Goal: Task Accomplishment & Management: Manage account settings

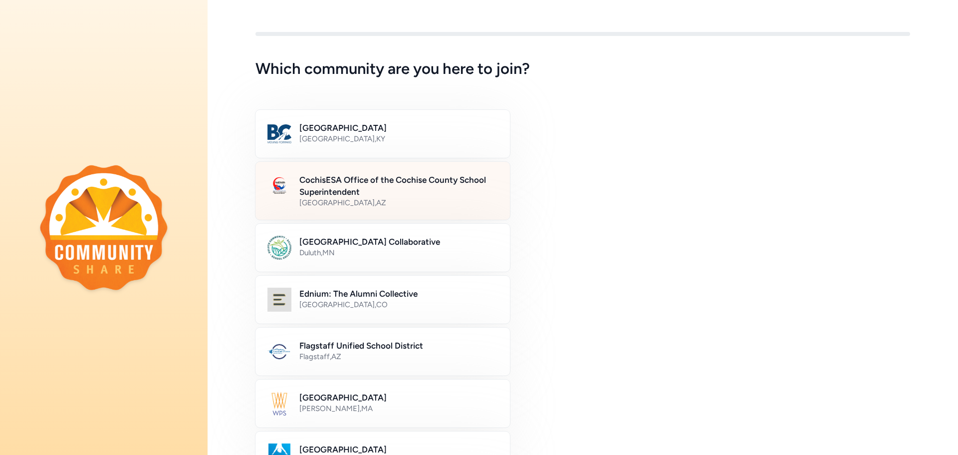
click at [378, 182] on h2 "CochisESA Office of the Cochise County School Superintendent" at bounding box center [398, 186] width 199 height 24
click at [298, 185] on div "CochisESA Office of the Cochise County School Superintendent Sierra Vista , AZ" at bounding box center [383, 191] width 256 height 60
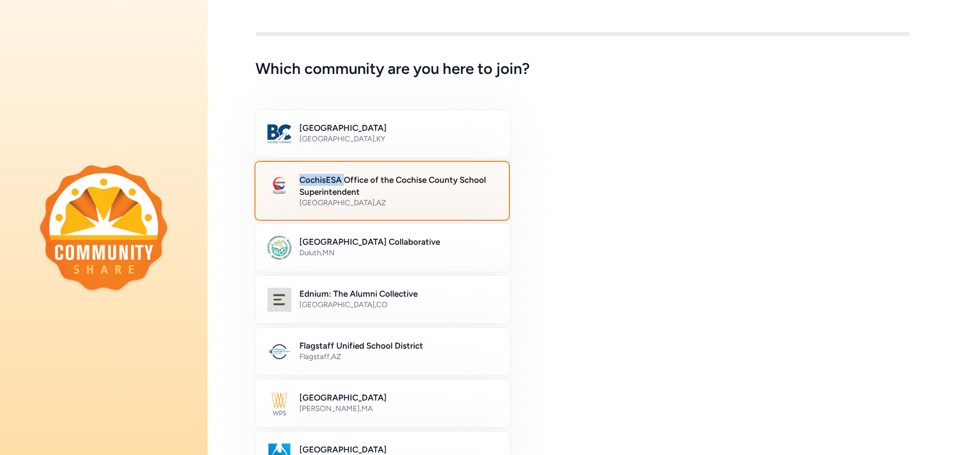
click at [298, 185] on div "CochisESA Office of the Cochise County School Superintendent Sierra Vista , AZ" at bounding box center [383, 191] width 256 height 60
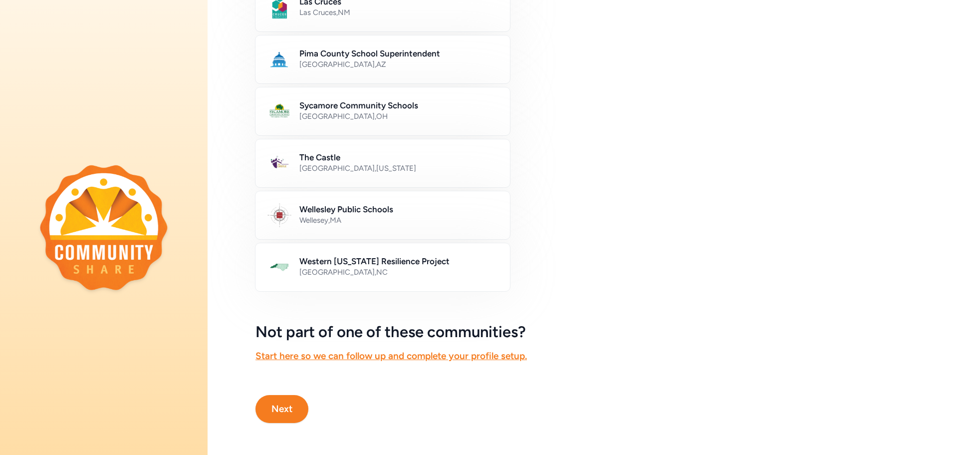
scroll to position [507, 0]
click at [285, 399] on button "Next" at bounding box center [282, 409] width 53 height 28
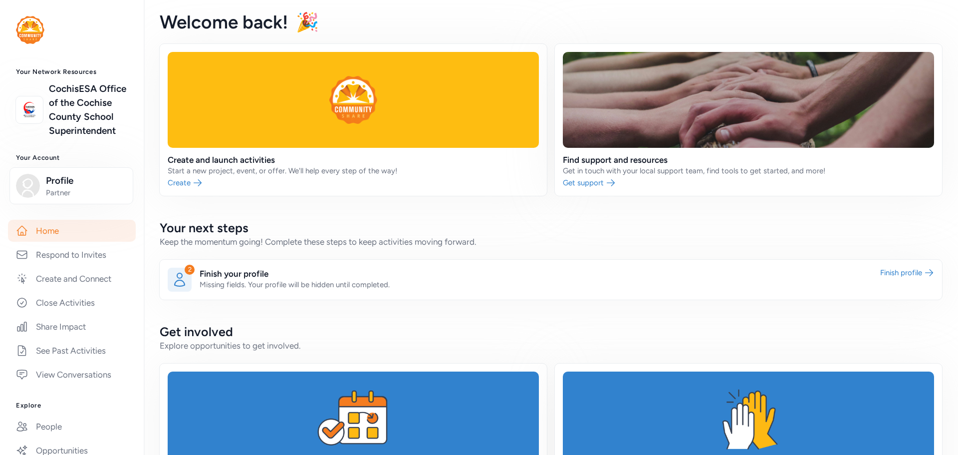
drag, startPoint x: 65, startPoint y: 202, endPoint x: 356, endPoint y: 239, distance: 293.3
click at [356, 239] on div "Keep the momentum going! Complete these steps to keep activities moving forward." at bounding box center [551, 242] width 783 height 12
click at [68, 188] on span "Profile" at bounding box center [86, 181] width 81 height 14
click at [53, 228] on link "View profile" at bounding box center [72, 218] width 124 height 20
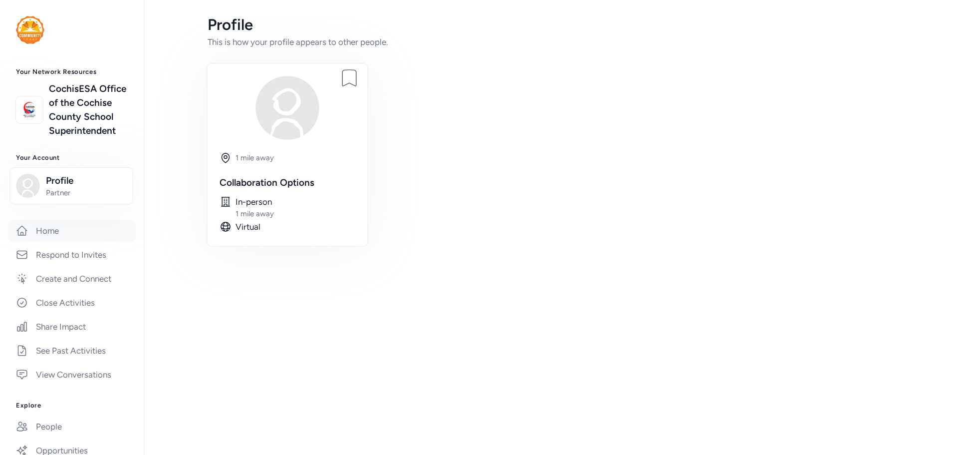
click at [41, 242] on link "Home" at bounding box center [72, 231] width 128 height 22
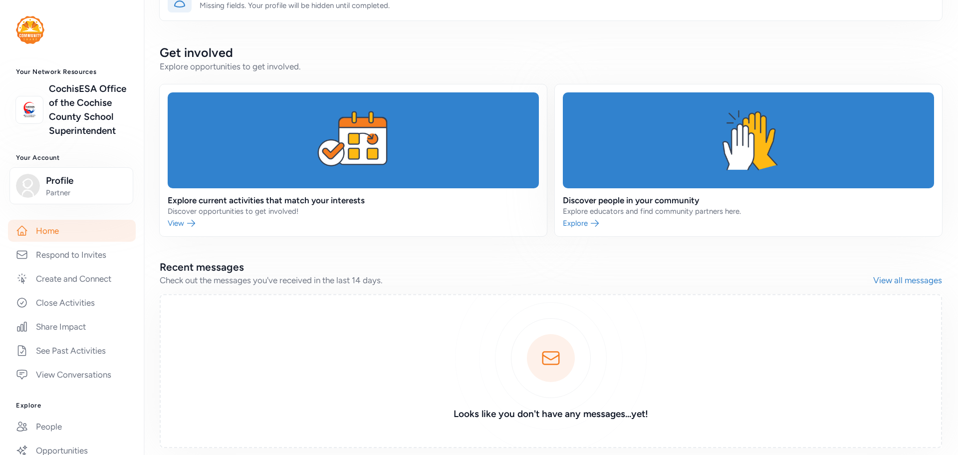
scroll to position [320, 0]
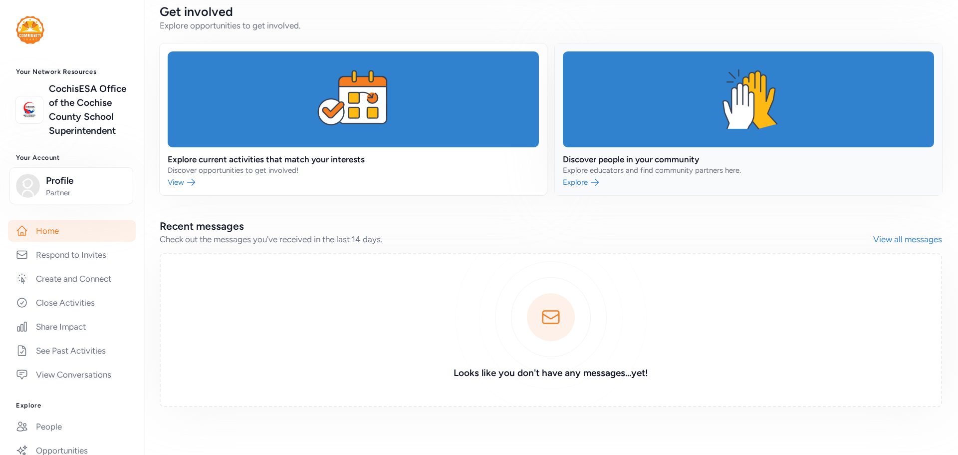
click at [588, 180] on link at bounding box center [748, 119] width 387 height 152
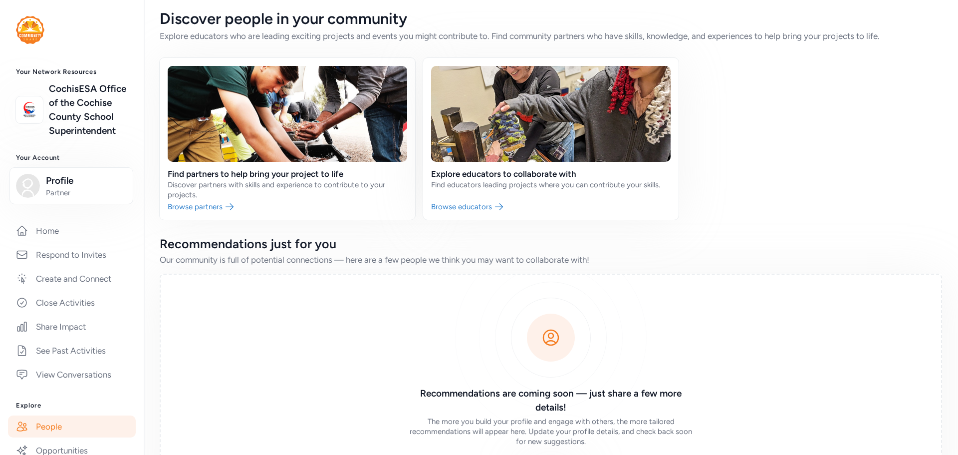
scroll to position [70, 0]
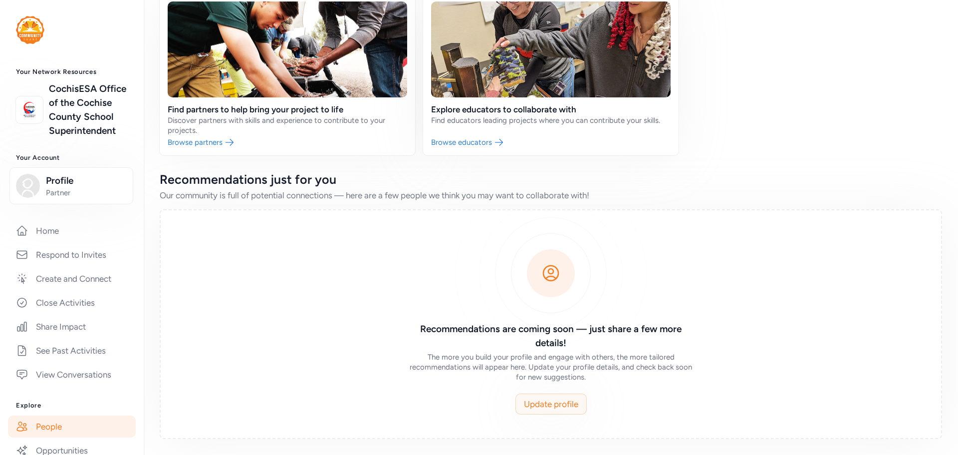
click at [558, 404] on span "Update profile" at bounding box center [551, 404] width 54 height 12
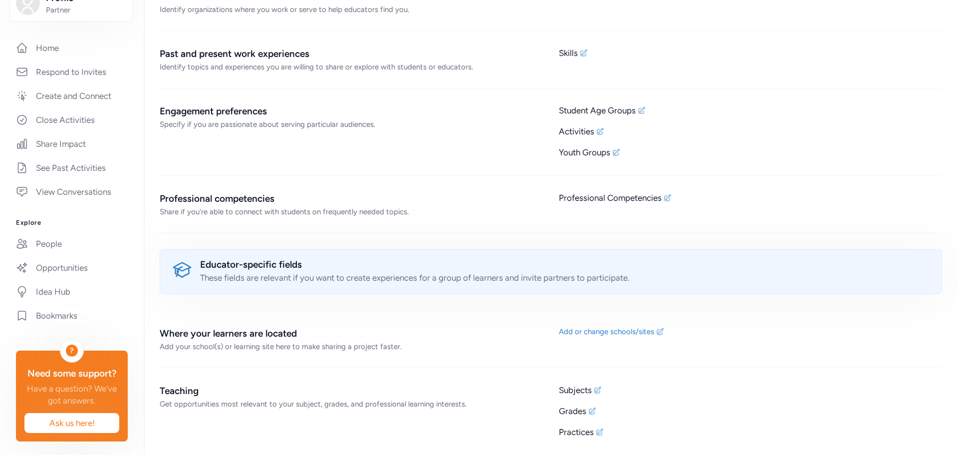
scroll to position [193, 0]
click at [46, 244] on link "People" at bounding box center [72, 241] width 128 height 22
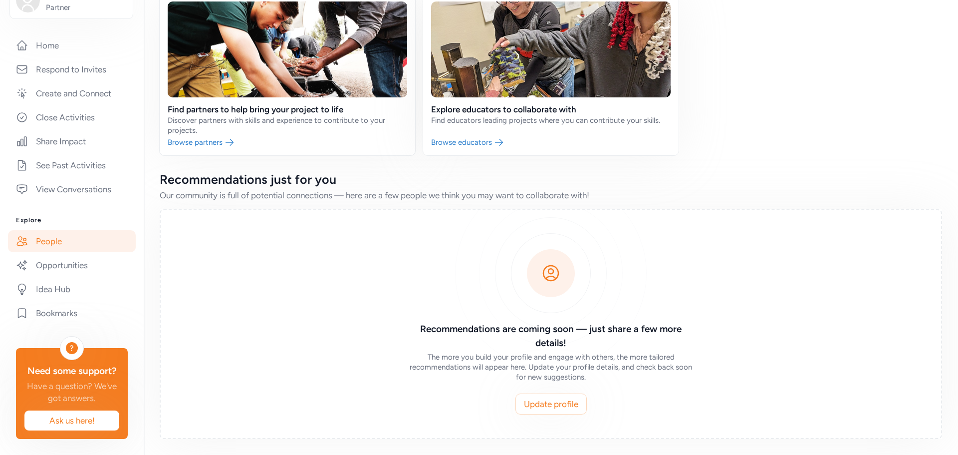
scroll to position [70, 0]
click at [189, 139] on link at bounding box center [288, 75] width 256 height 162
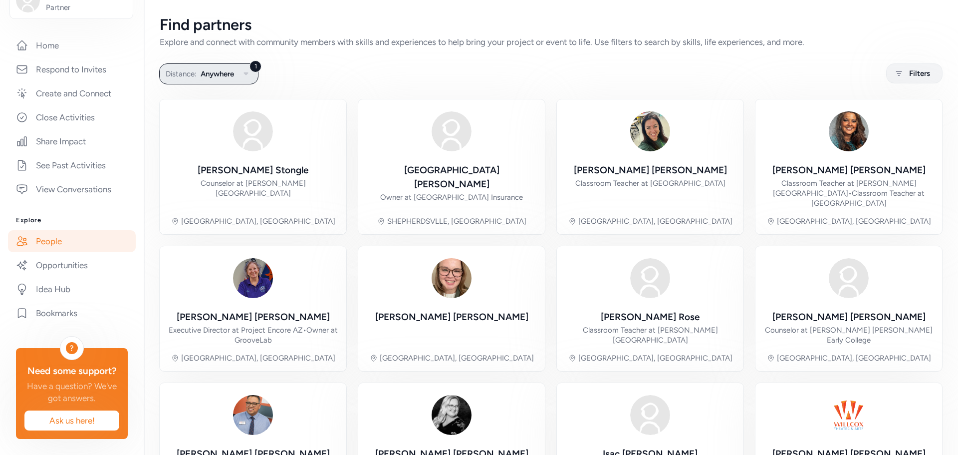
click at [244, 74] on icon "button" at bounding box center [246, 74] width 12 height 12
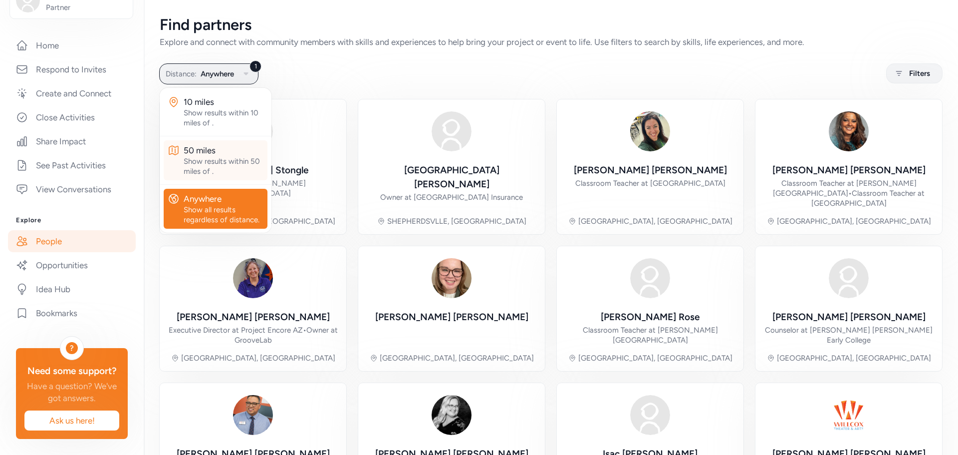
click at [215, 161] on div "Show results within 50 miles of ." at bounding box center [224, 166] width 80 height 20
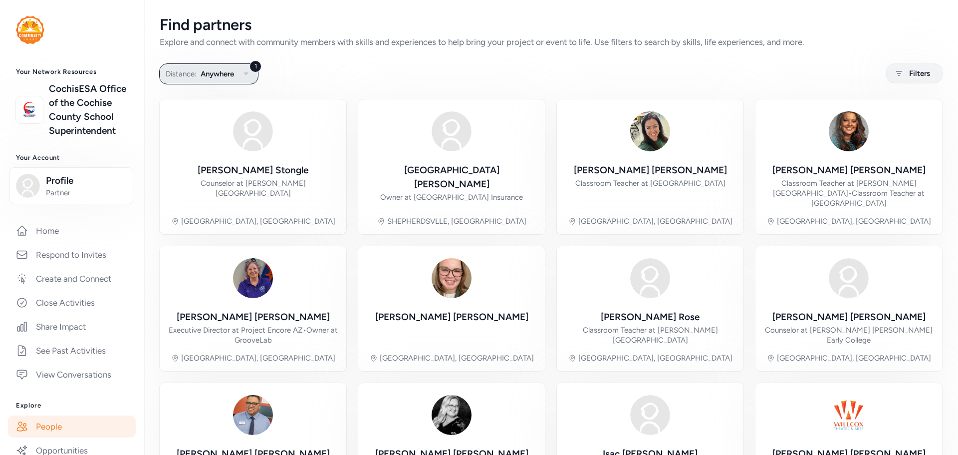
click at [228, 78] on span "Anywhere" at bounding box center [217, 74] width 33 height 12
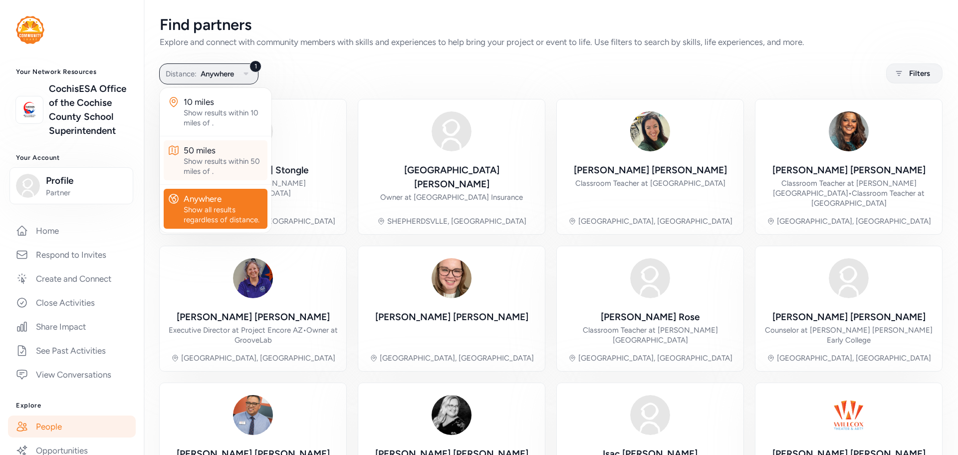
click at [193, 161] on div "Show results within 50 miles of ." at bounding box center [224, 166] width 80 height 20
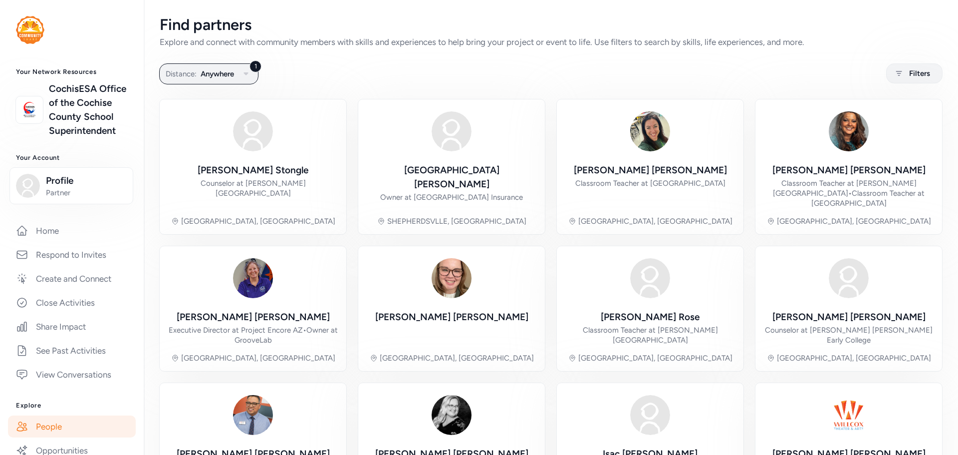
scroll to position [5, 0]
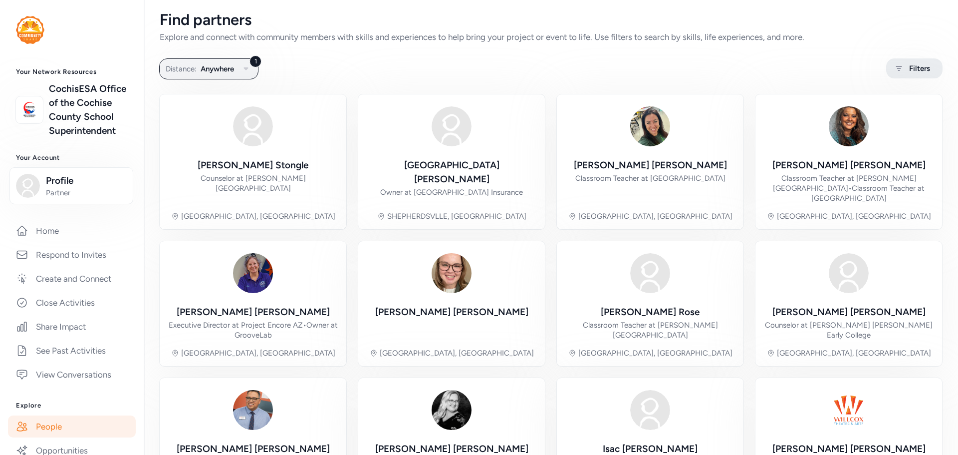
click at [909, 72] on span "Filters" at bounding box center [919, 68] width 21 height 12
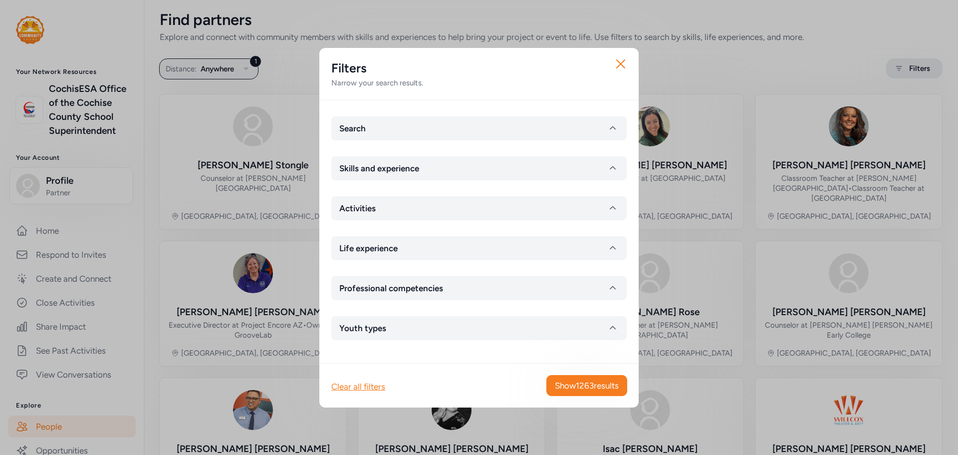
click at [907, 72] on div "Close Filters Narrow your search results. Search Skills and experience Activiti…" at bounding box center [479, 227] width 958 height 455
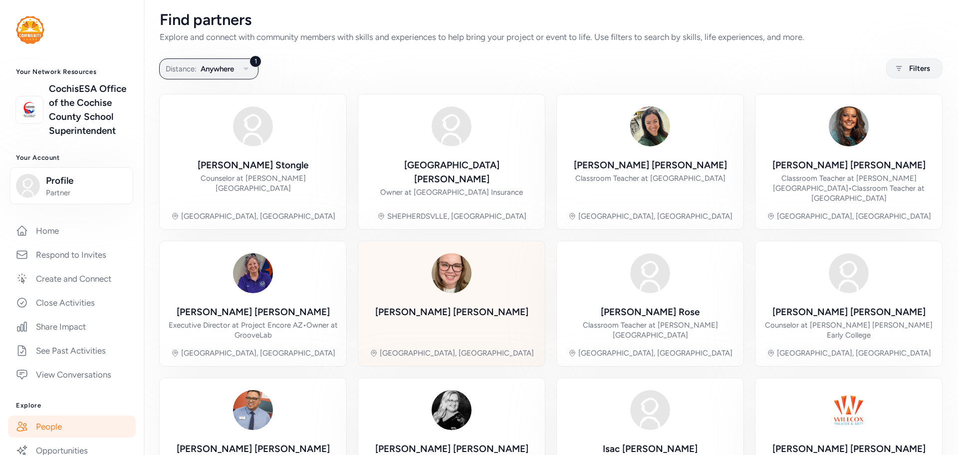
click at [451, 281] on img at bounding box center [452, 273] width 48 height 48
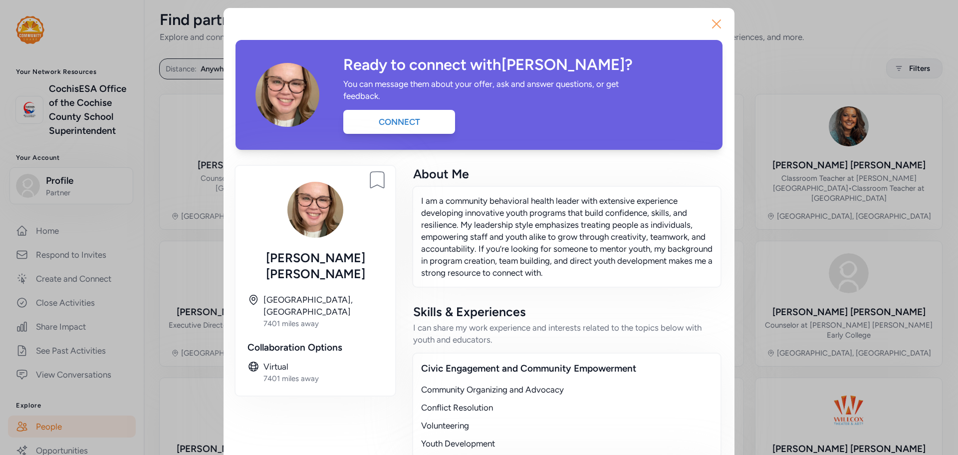
click at [718, 25] on icon "button" at bounding box center [717, 24] width 16 height 16
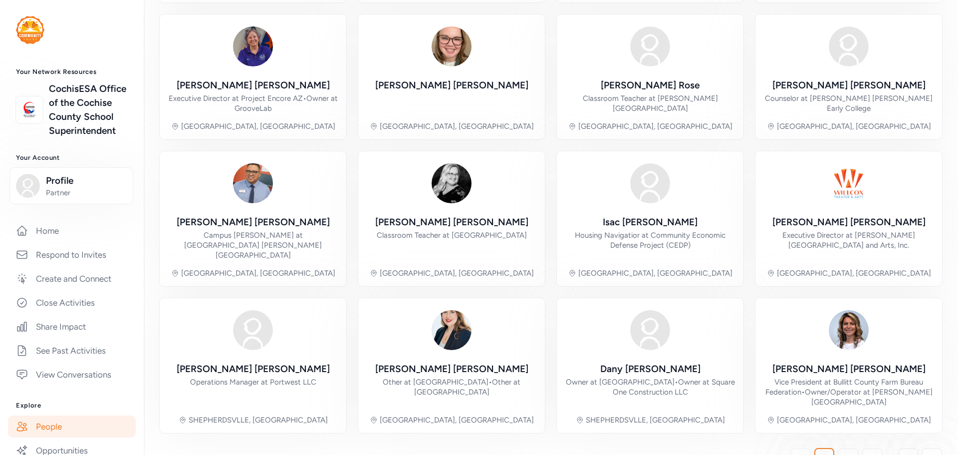
scroll to position [252, 0]
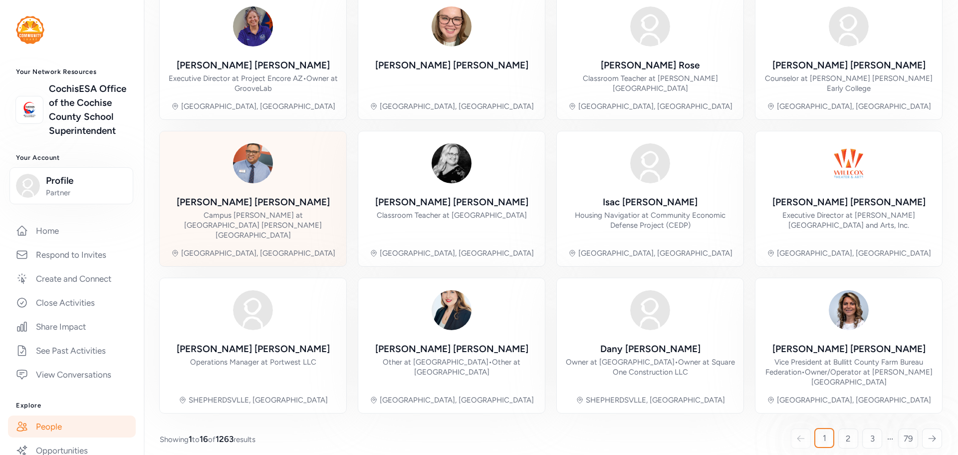
click at [245, 200] on div "Abraham Villarreal" at bounding box center [253, 202] width 153 height 14
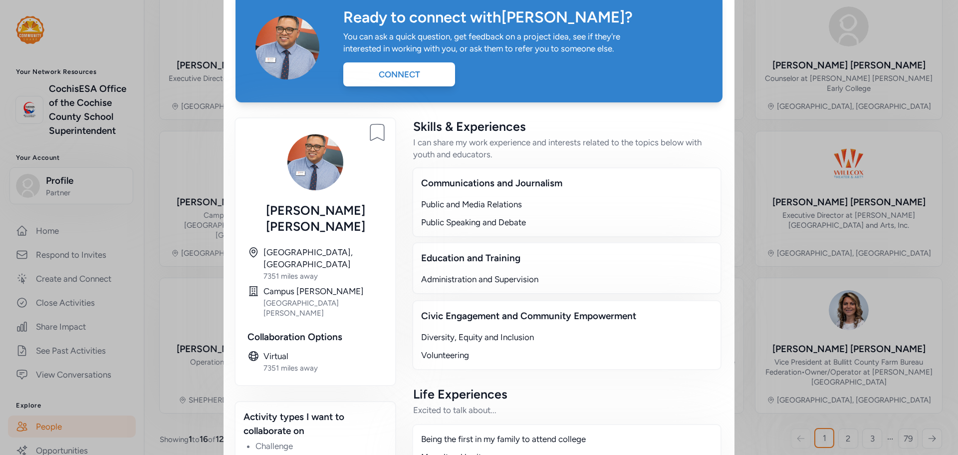
scroll to position [33, 0]
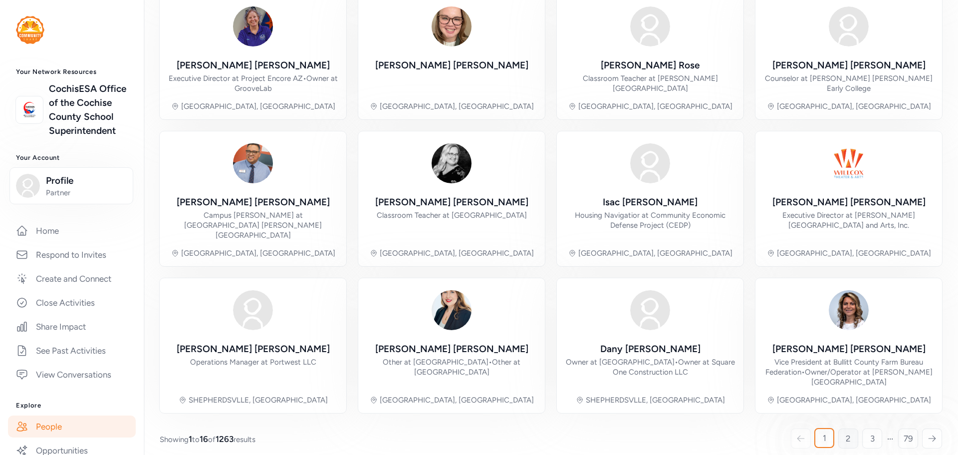
click at [844, 428] on link "2" at bounding box center [849, 438] width 20 height 20
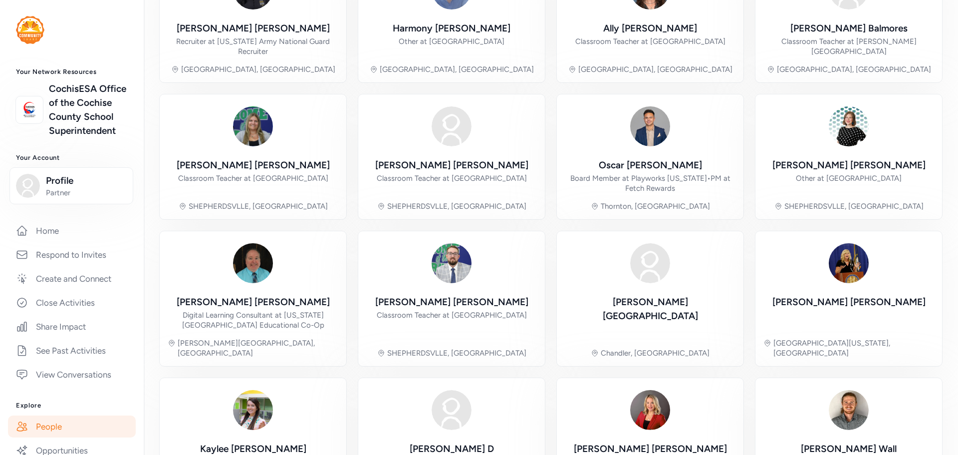
scroll to position [222, 0]
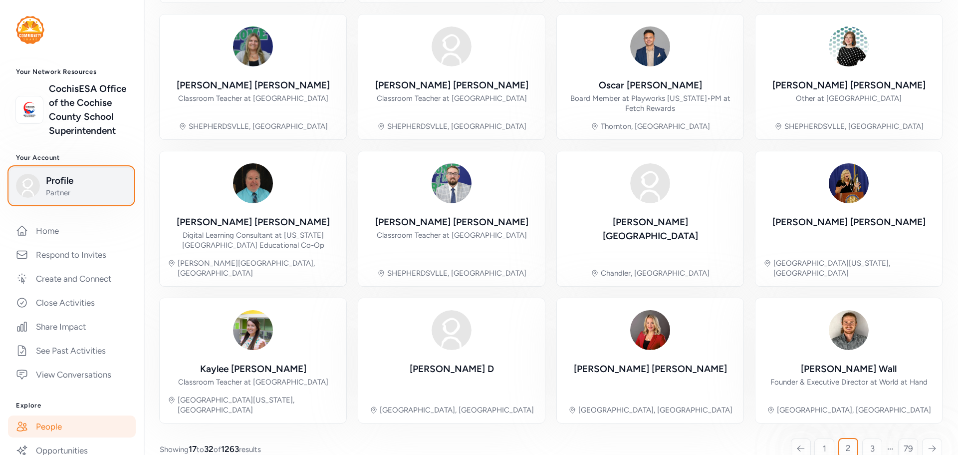
click at [86, 198] on span "Partner" at bounding box center [86, 193] width 81 height 10
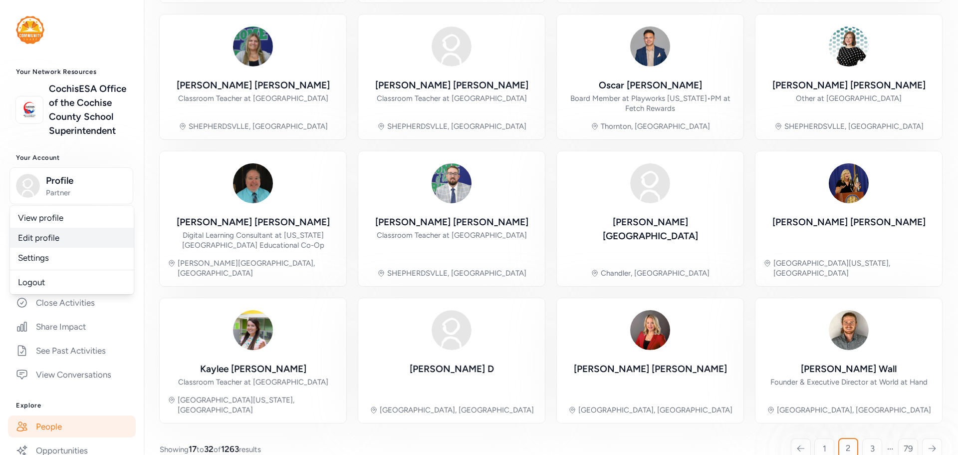
click at [52, 248] on link "Edit profile" at bounding box center [72, 238] width 124 height 20
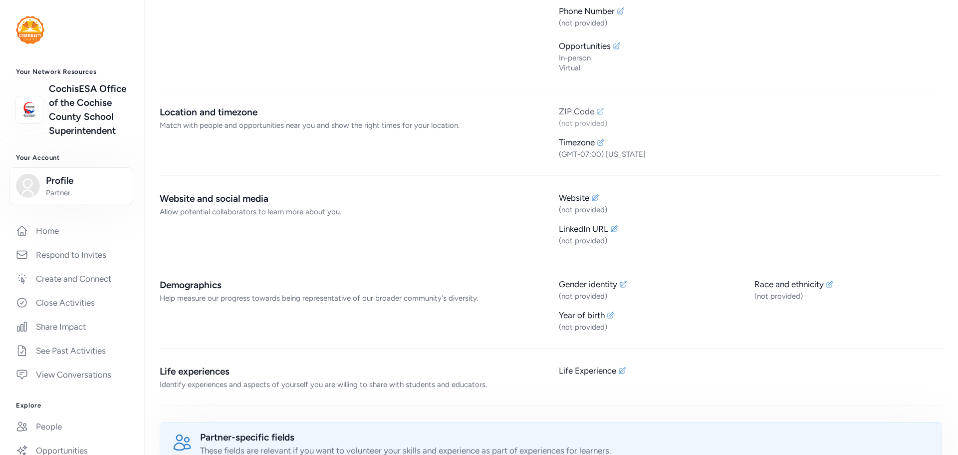
click at [602, 114] on div "ZIP Code" at bounding box center [750, 111] width 383 height 12
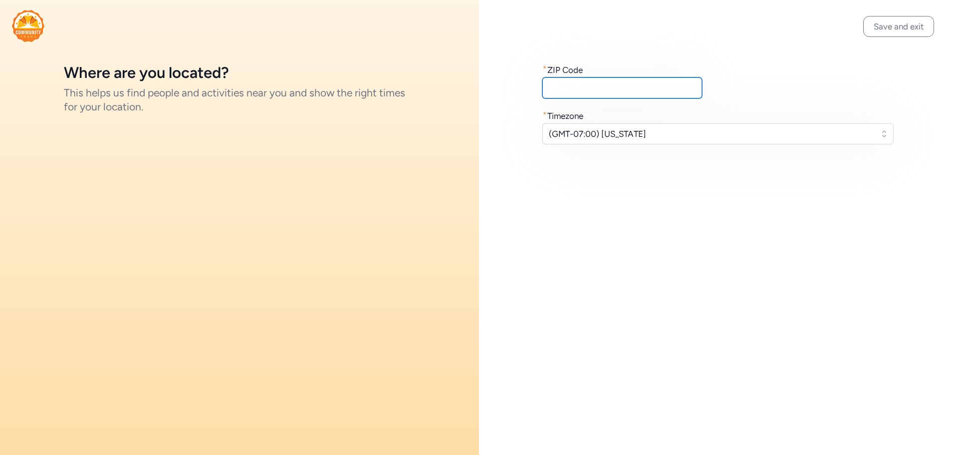
click at [590, 94] on input "text" at bounding box center [623, 87] width 160 height 21
type input "85607"
click at [905, 26] on button "Save and exit" at bounding box center [899, 26] width 71 height 21
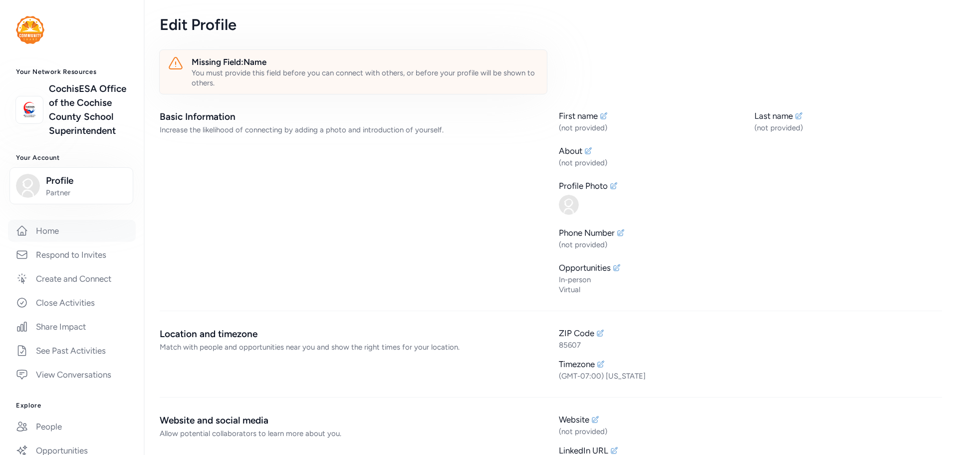
click at [44, 242] on link "Home" at bounding box center [72, 231] width 128 height 22
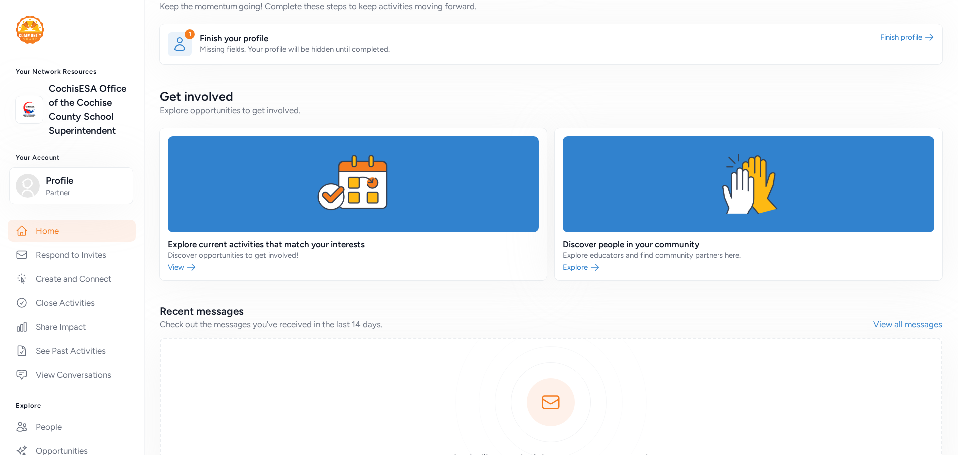
scroll to position [320, 0]
